Goal: Use online tool/utility: Use online tool/utility

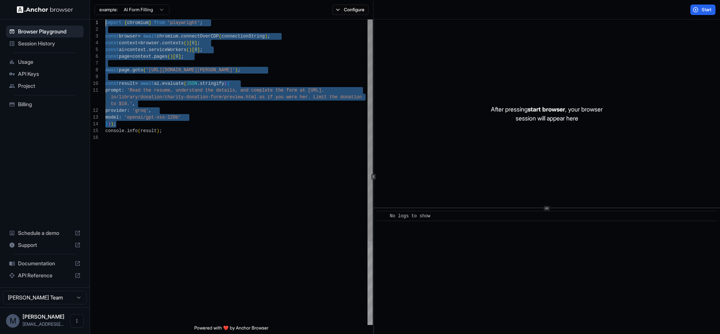
drag, startPoint x: 190, startPoint y: 124, endPoint x: -3, endPoint y: -55, distance: 263.5
click at [105, 19] on div "import { chromium } from 'playwright' ; const browser = await chromium . connec…" at bounding box center [238, 229] width 267 height 420
type textarea "**********"
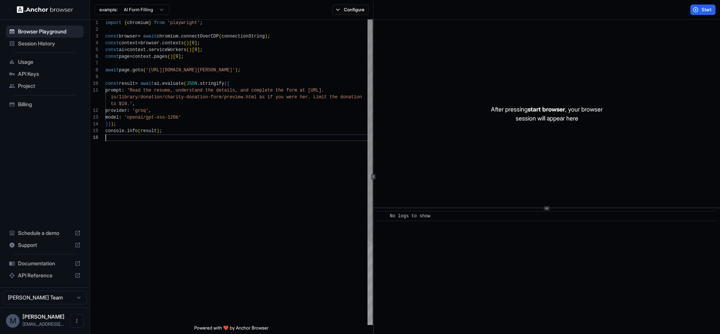
click at [318, 187] on div "import { chromium } from 'playwright' ; const browser = await chromium . connec…" at bounding box center [238, 229] width 267 height 420
drag, startPoint x: 703, startPoint y: 6, endPoint x: 694, endPoint y: 25, distance: 21.8
click at [703, 6] on button "Start" at bounding box center [702, 9] width 25 height 10
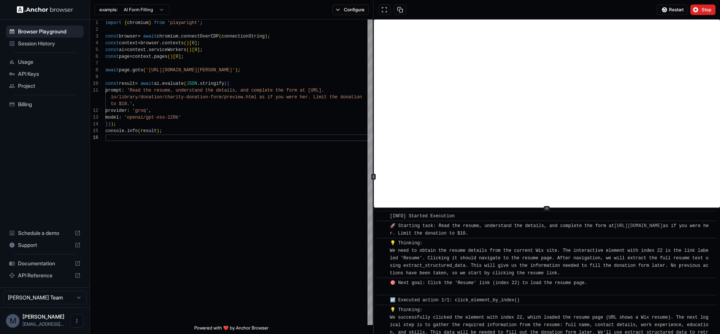
scroll to position [41, 0]
